Goal: Task Accomplishment & Management: Manage account settings

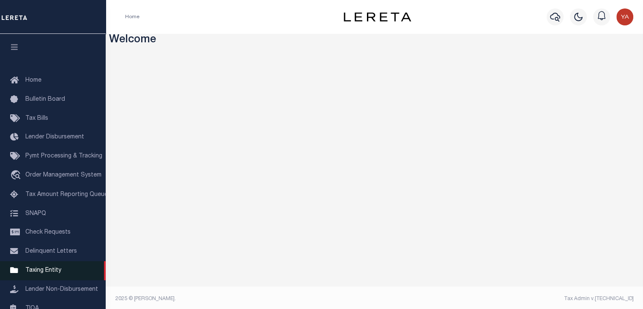
click at [50, 273] on span "Taxing Entity" at bounding box center [43, 270] width 36 height 6
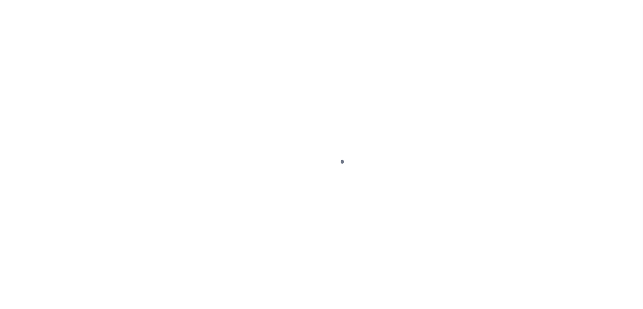
scroll to position [98, 0]
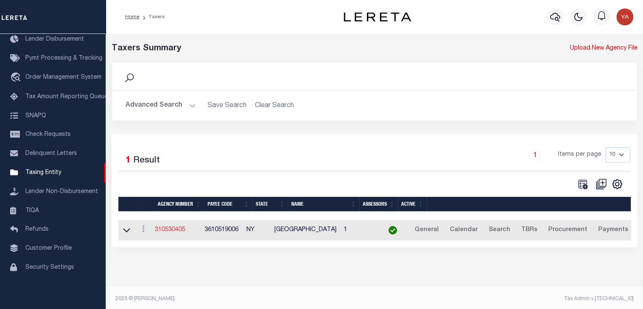
click at [180, 227] on link "310530405" at bounding box center [170, 230] width 30 height 6
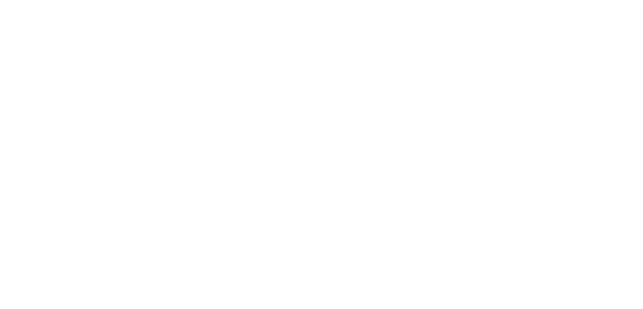
select select
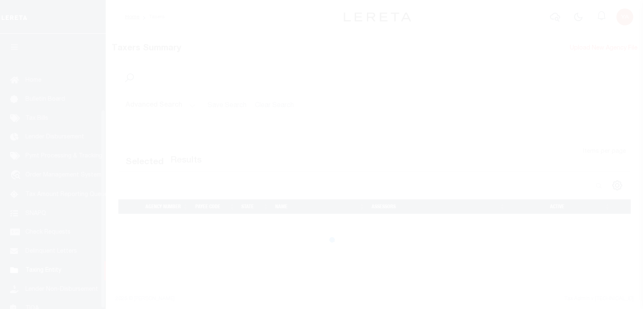
select select
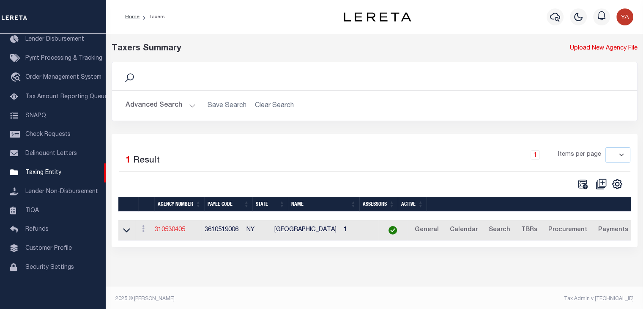
click at [176, 232] on link "310530405" at bounding box center [170, 230] width 30 height 6
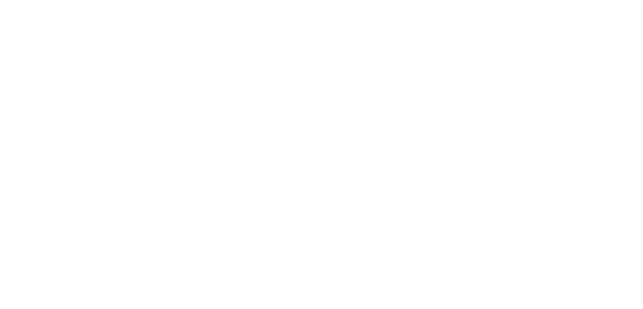
select select
checkbox input "false"
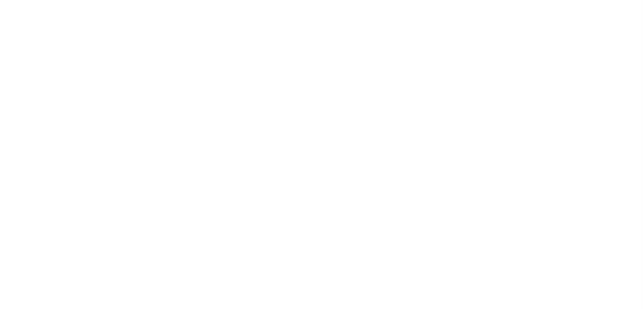
checkbox input "false"
type input "3610519006"
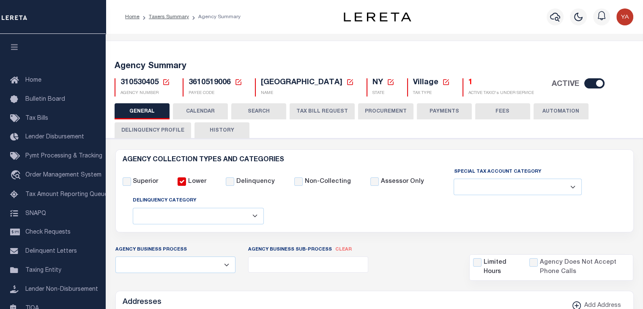
click at [440, 111] on button "PAYMENTS" at bounding box center [444, 111] width 55 height 16
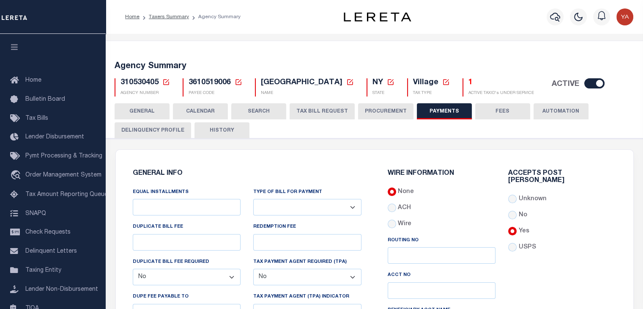
click at [158, 173] on h6 "GENERAL INFO" at bounding box center [247, 173] width 229 height 7
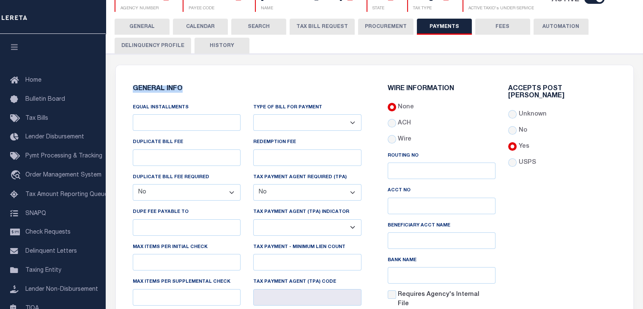
scroll to position [42, 0]
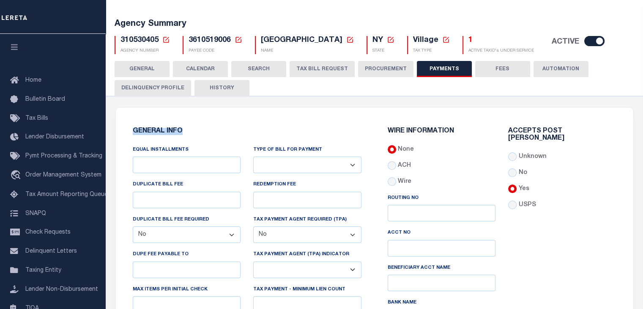
click at [230, 113] on div "GENERAL INFO Equal Installments DUPLICATE BILL FEE DUPLICATE BILL FEE REQUIRED …" at bounding box center [374, 275] width 517 height 337
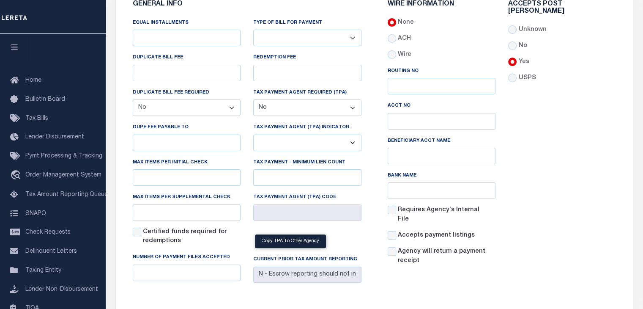
scroll to position [127, 0]
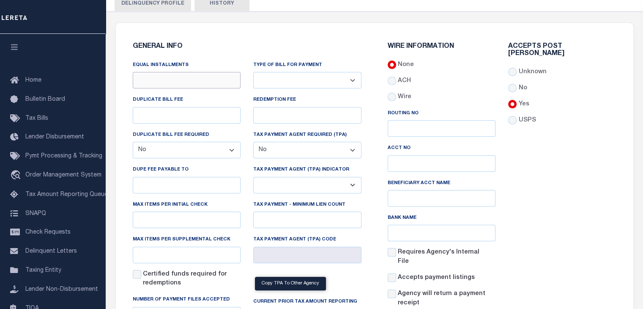
click at [199, 82] on input "Equal Installments" at bounding box center [187, 80] width 108 height 16
click at [215, 51] on div "GENERAL INFO Equal Installments DUPLICATE BILL FEE DUPLICATE BILL FEE REQUIRED …" at bounding box center [247, 186] width 242 height 307
click at [194, 81] on input "Equal Installments" at bounding box center [187, 80] width 108 height 16
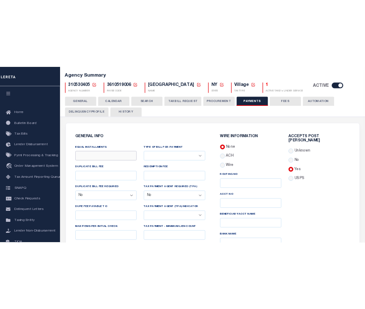
scroll to position [42, 0]
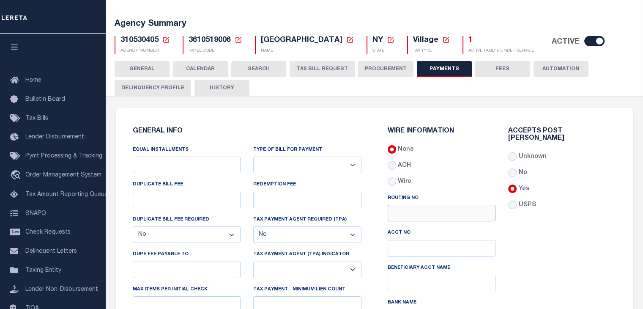
click at [425, 220] on input "Routing No" at bounding box center [442, 213] width 108 height 16
click at [513, 168] on input "No" at bounding box center [512, 172] width 8 height 8
radio input "true"
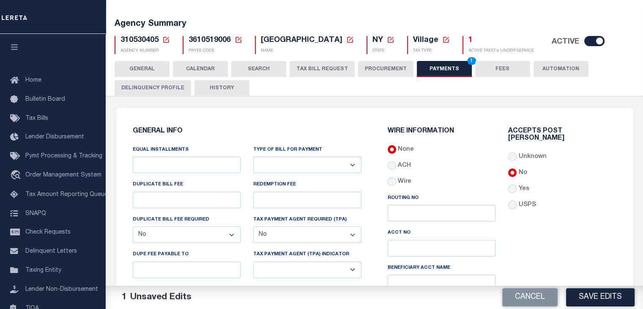
click at [510, 186] on div "Accepts Post [PERSON_NAME] Unknown No Yes" at bounding box center [562, 263] width 121 height 271
click at [514, 184] on input "Yes" at bounding box center [512, 188] width 8 height 8
radio input "true"
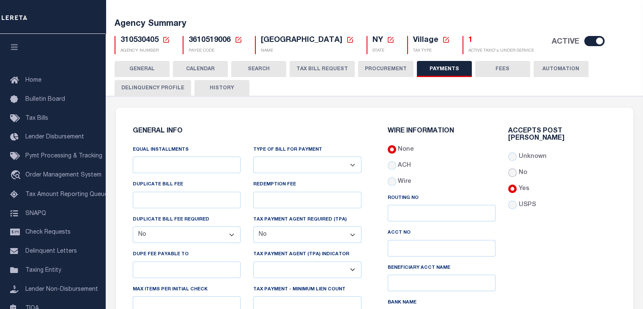
click at [514, 168] on input "No" at bounding box center [512, 172] width 8 height 8
radio input "true"
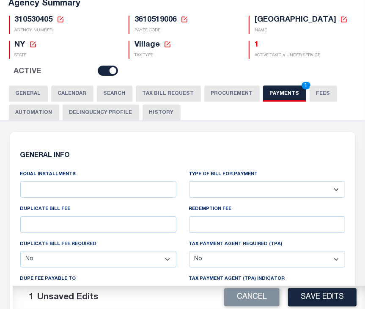
scroll to position [127, 0]
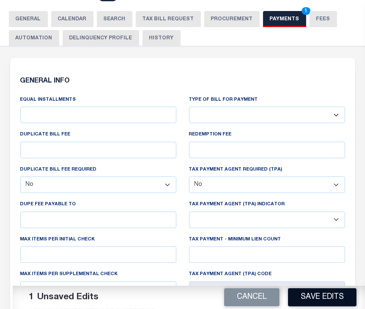
click at [322, 295] on button "Save Edits" at bounding box center [322, 297] width 68 height 18
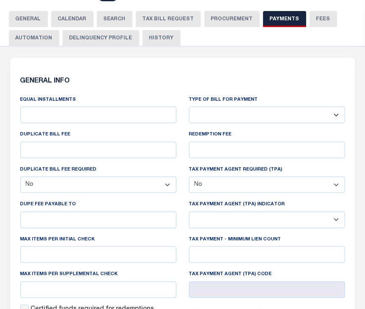
click at [91, 129] on div "Equal Installments DUPLICATE BILL FEE DUPLICATE BILL FEE REQUIRED Yes No DUPE F…" at bounding box center [98, 229] width 169 height 268
click at [91, 121] on input "Equal Installments" at bounding box center [98, 115] width 156 height 16
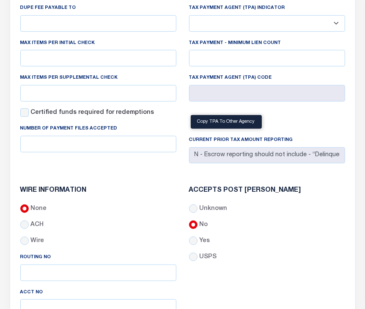
scroll to position [338, 0]
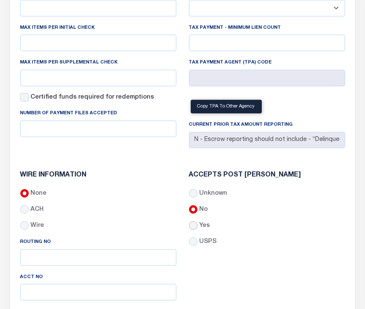
type input "$2.00"
click at [194, 227] on input "Yes" at bounding box center [193, 225] width 8 height 8
radio input "true"
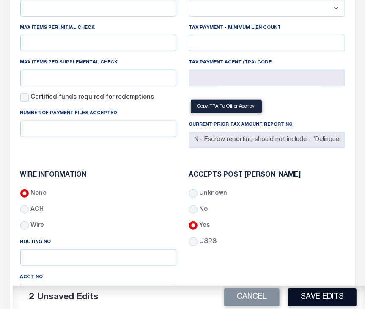
click at [330, 296] on button "Save Edits" at bounding box center [322, 297] width 68 height 18
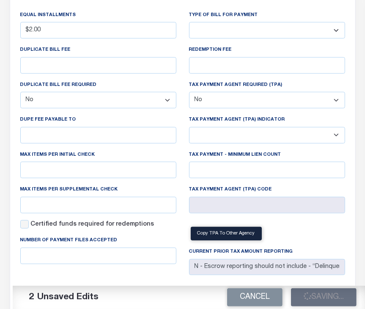
scroll to position [42, 0]
